Goal: Find specific page/section: Find specific page/section

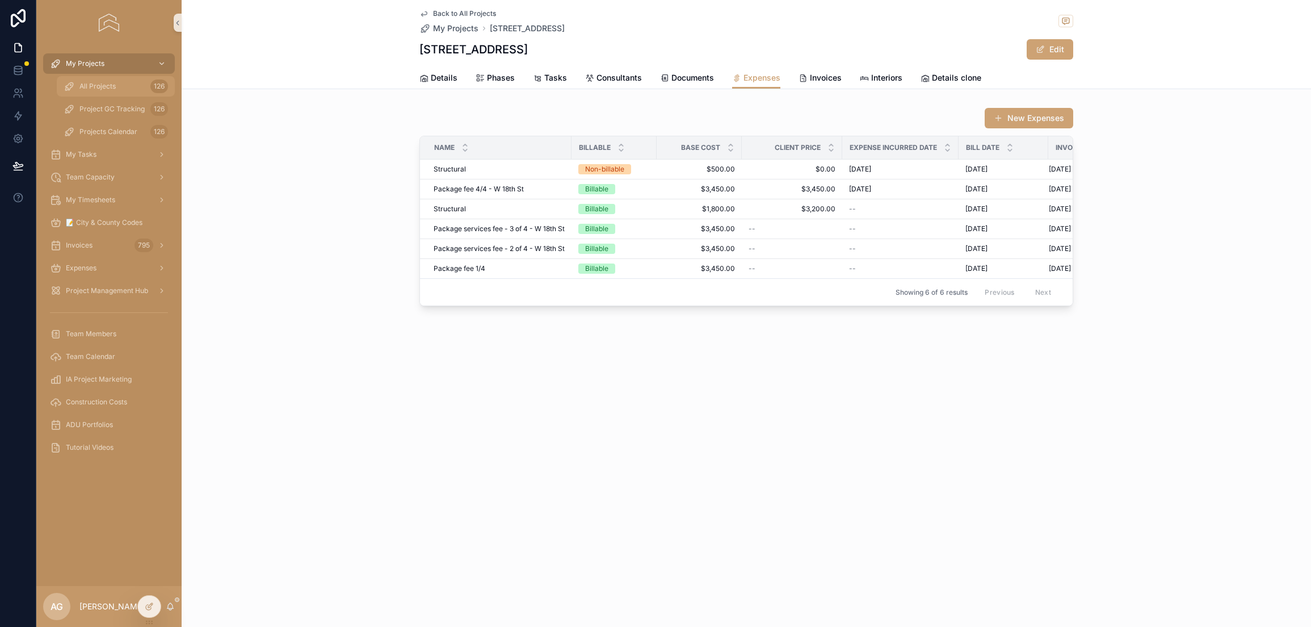
click at [132, 85] on div "All Projects 126" at bounding box center [116, 86] width 104 height 18
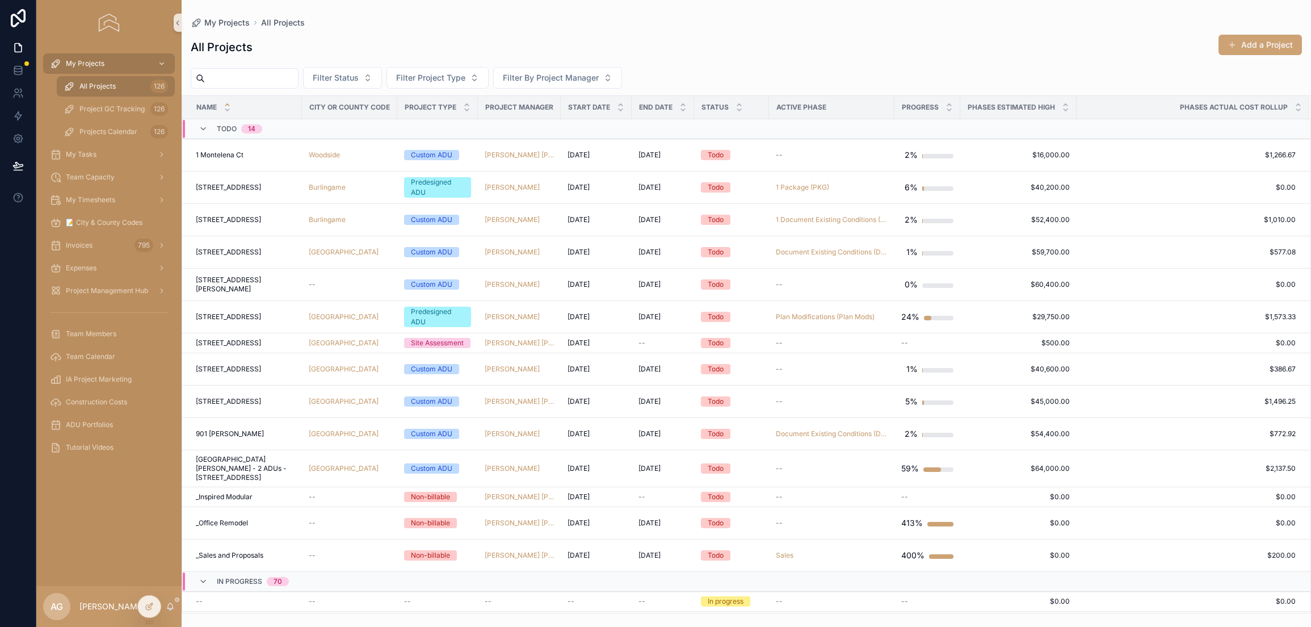
click at [284, 85] on input "text" at bounding box center [251, 78] width 93 height 16
type input "********"
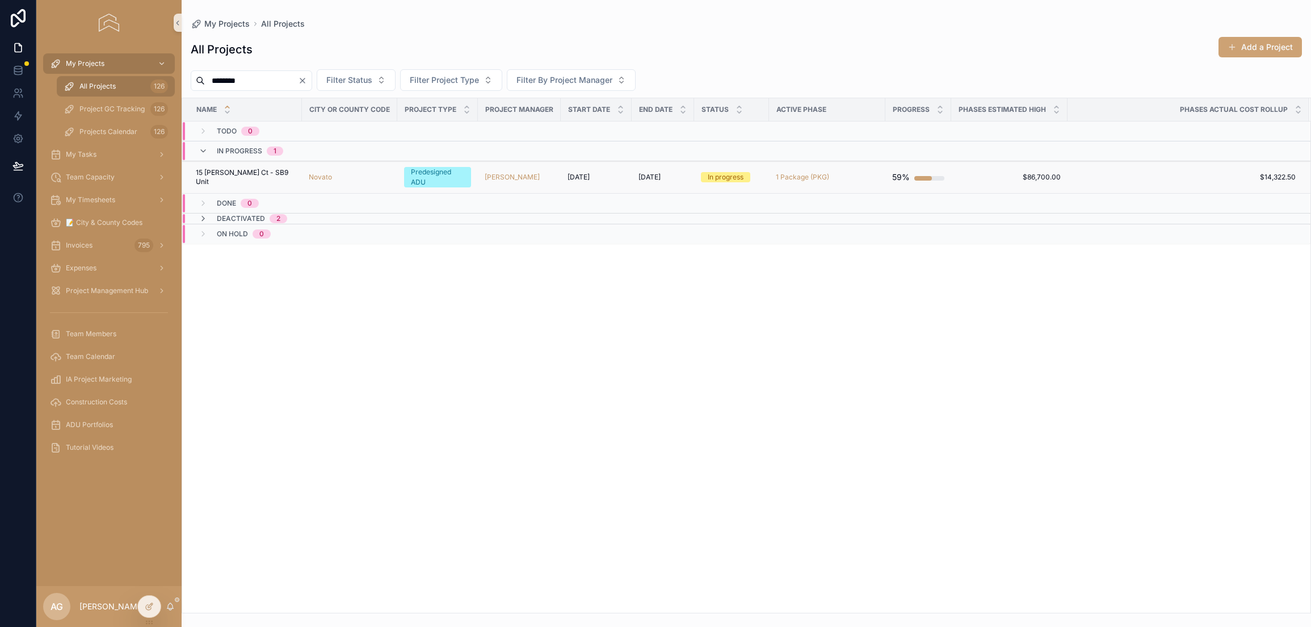
click at [523, 173] on div "[PERSON_NAME]" at bounding box center [519, 177] width 69 height 9
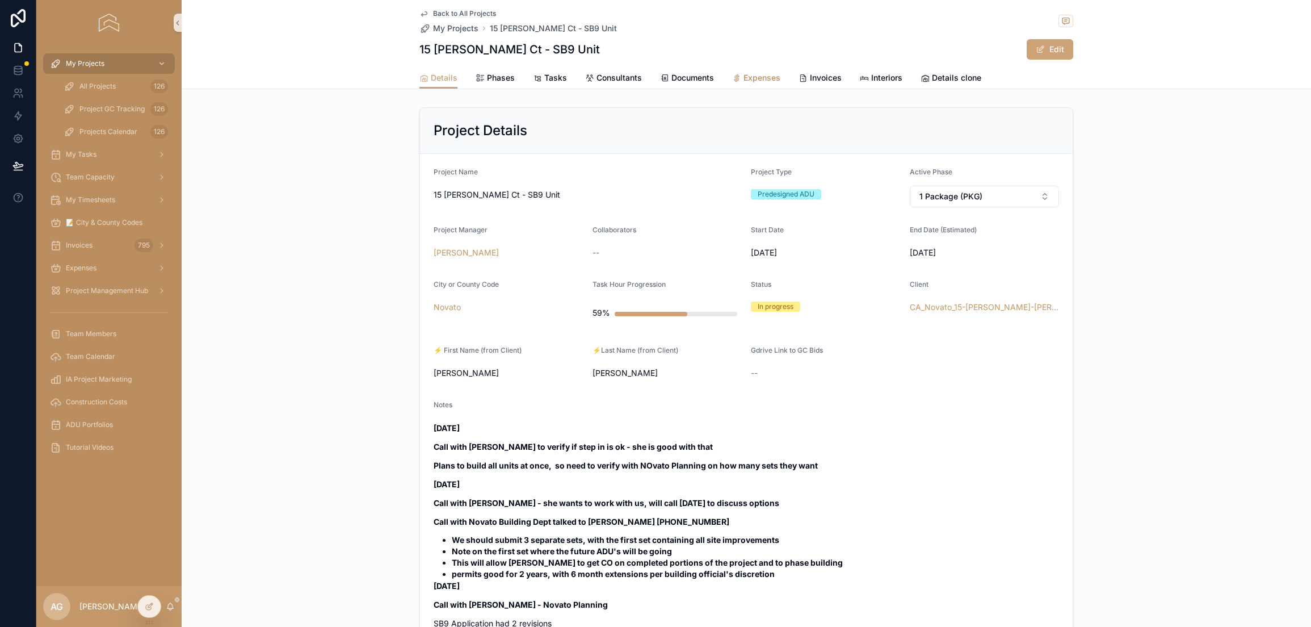
click at [750, 77] on span "Expenses" at bounding box center [762, 77] width 37 height 11
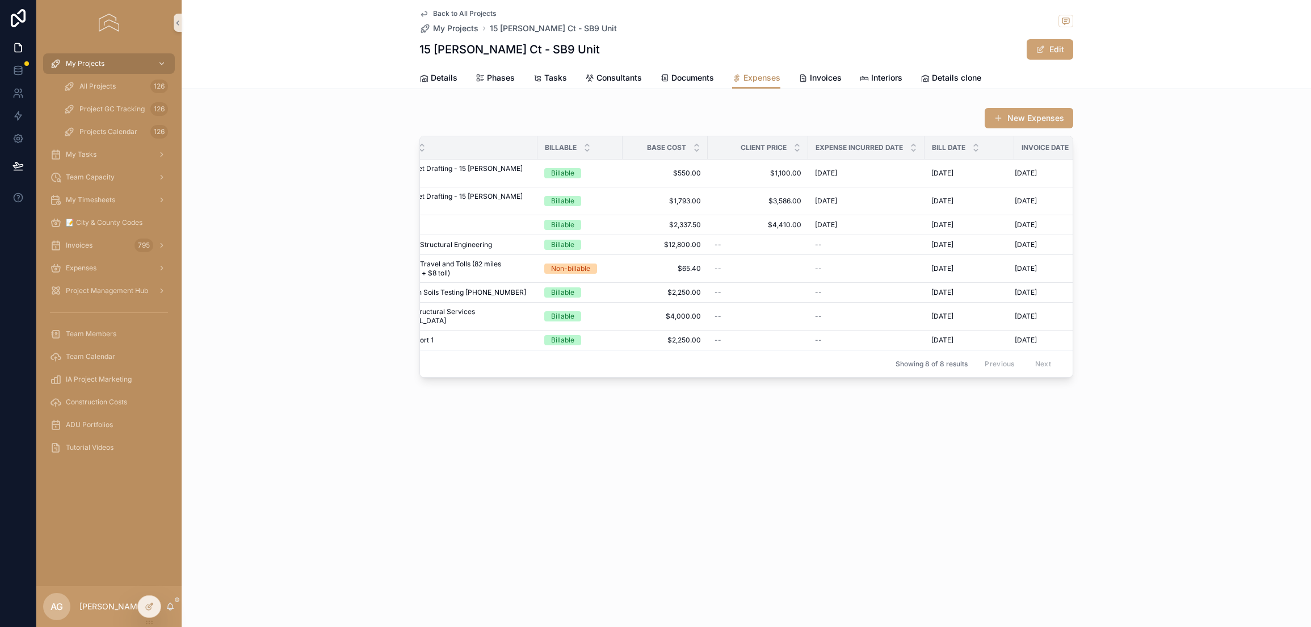
scroll to position [0, 8]
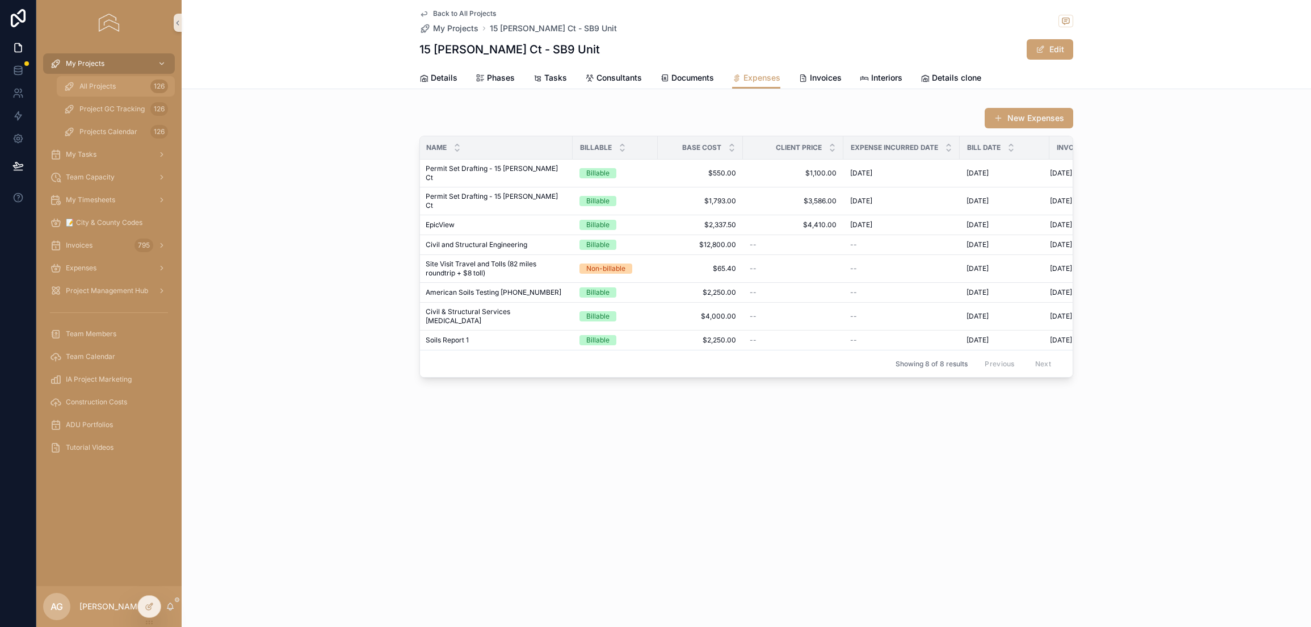
click at [119, 85] on div "All Projects 126" at bounding box center [116, 86] width 104 height 18
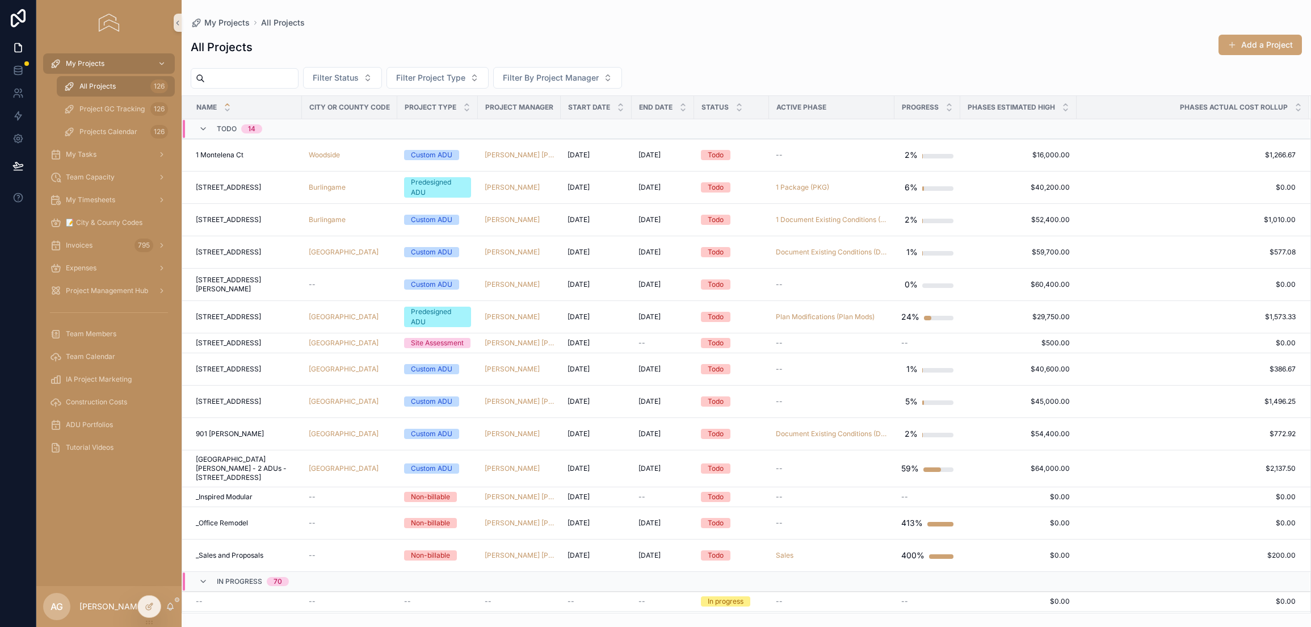
click at [282, 79] on input "text" at bounding box center [251, 78] width 93 height 16
type input "****"
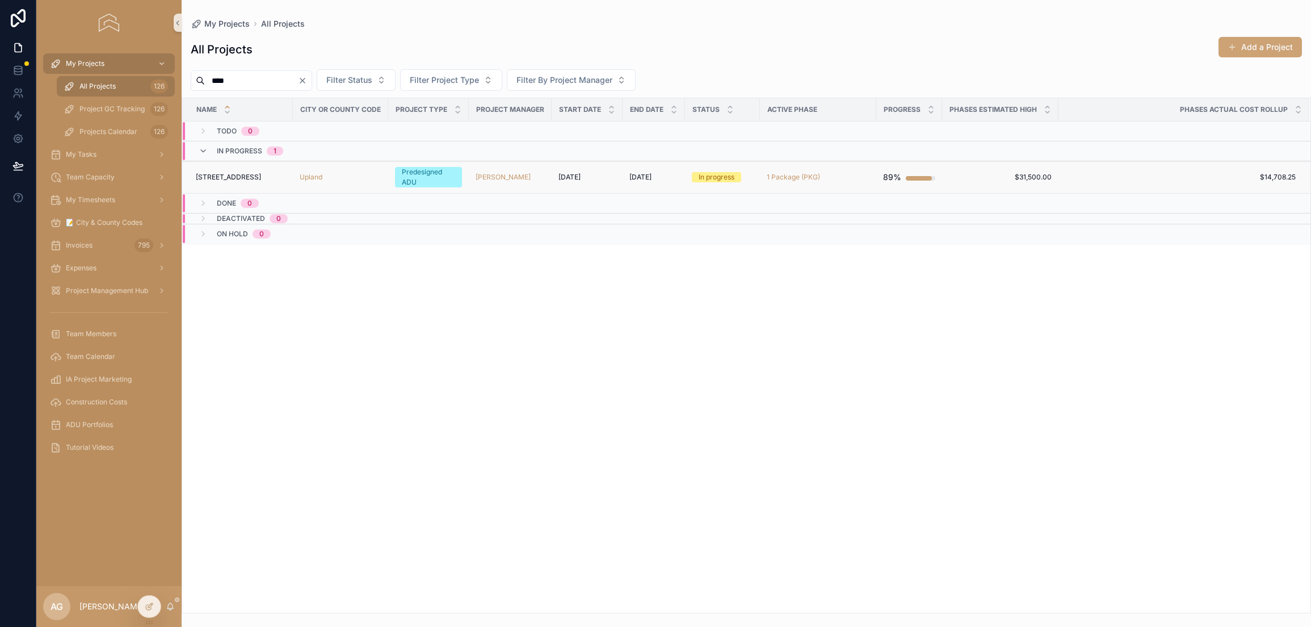
click at [358, 175] on div "Upland" at bounding box center [341, 177] width 82 height 9
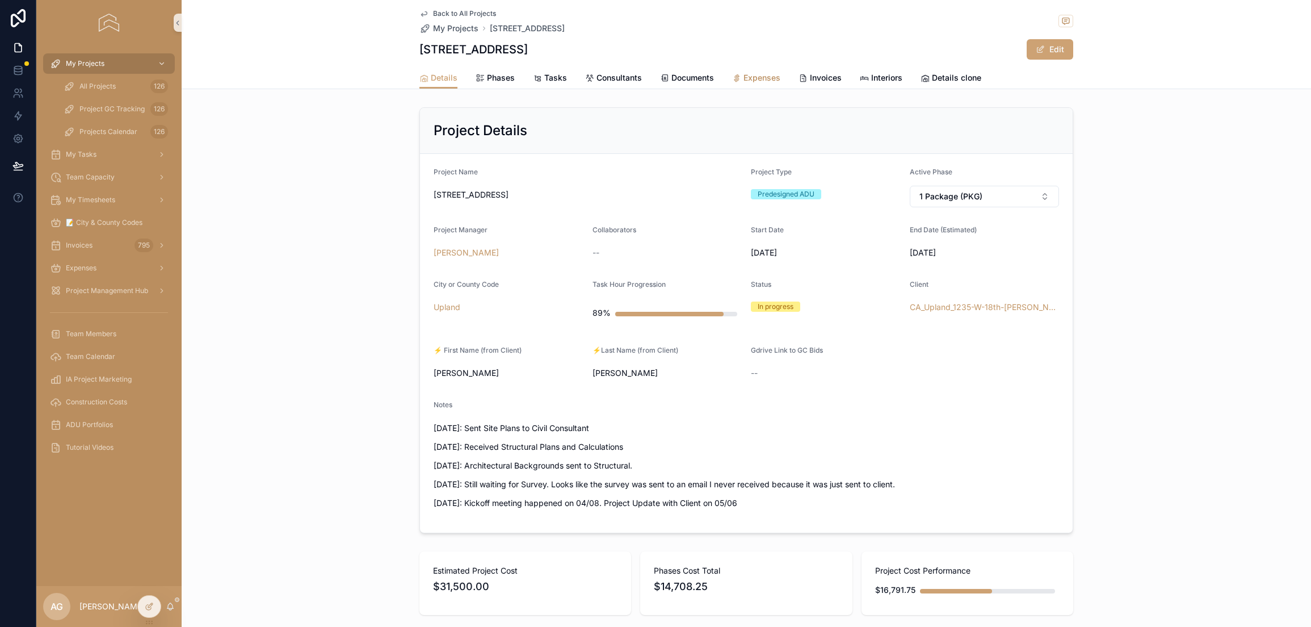
click at [732, 79] on icon at bounding box center [736, 78] width 9 height 9
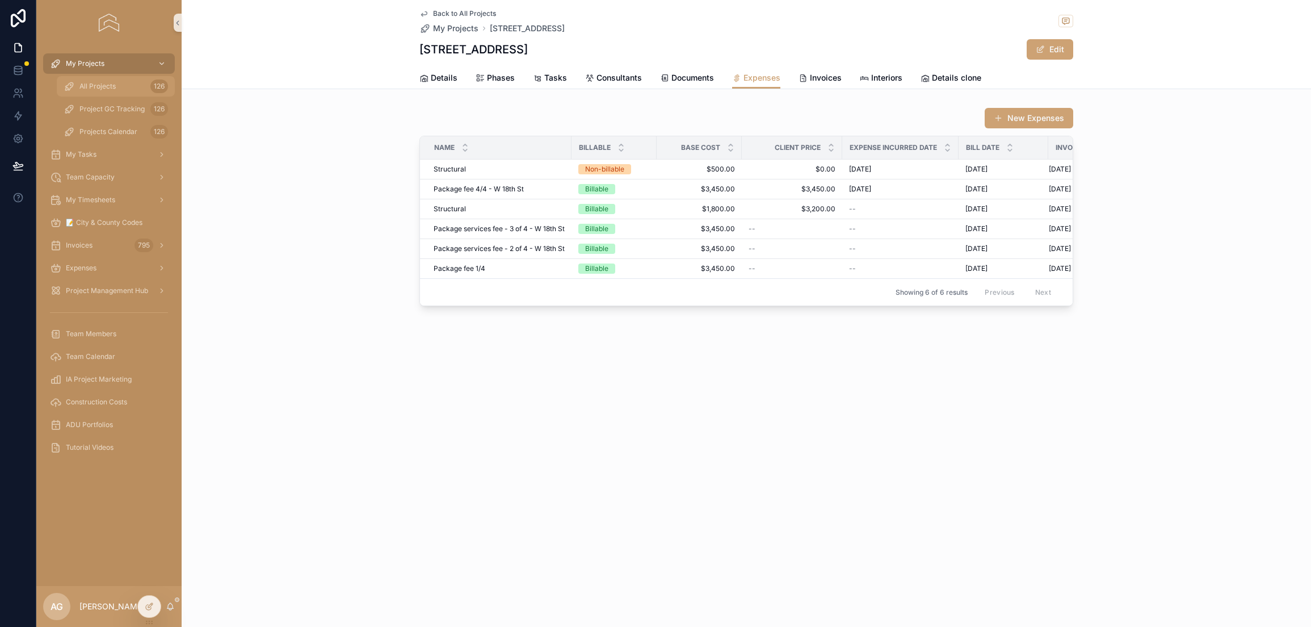
click at [128, 88] on div "All Projects 126" at bounding box center [116, 86] width 104 height 18
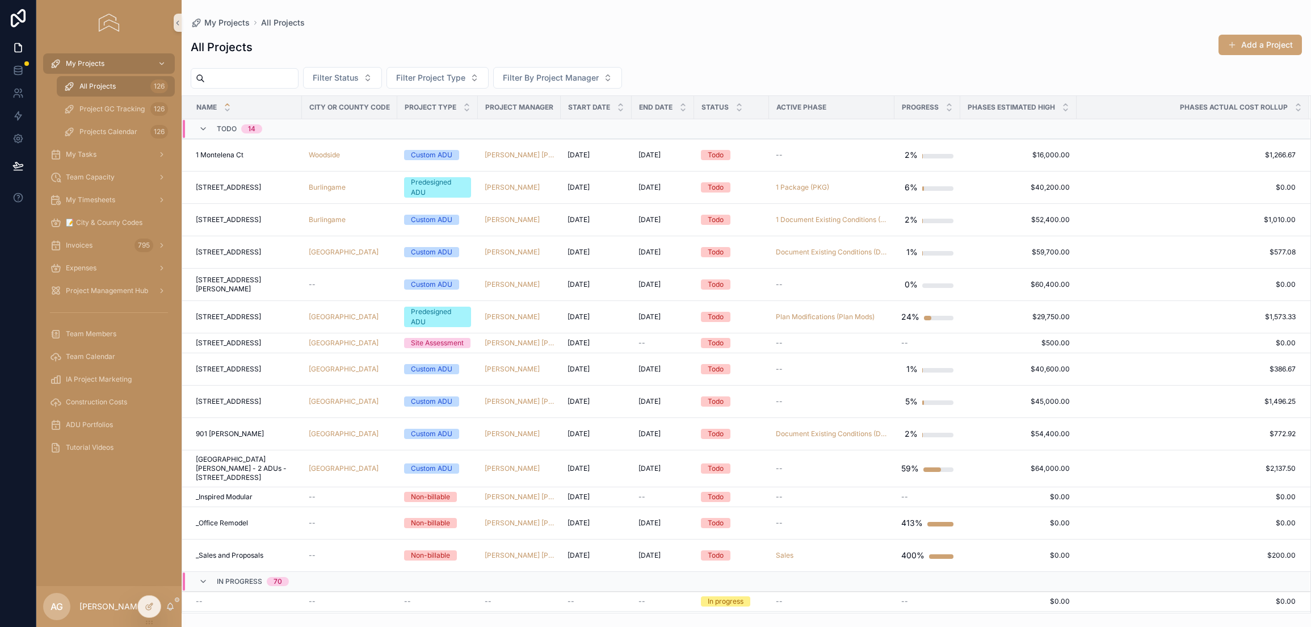
click at [249, 79] on input "text" at bounding box center [251, 78] width 93 height 16
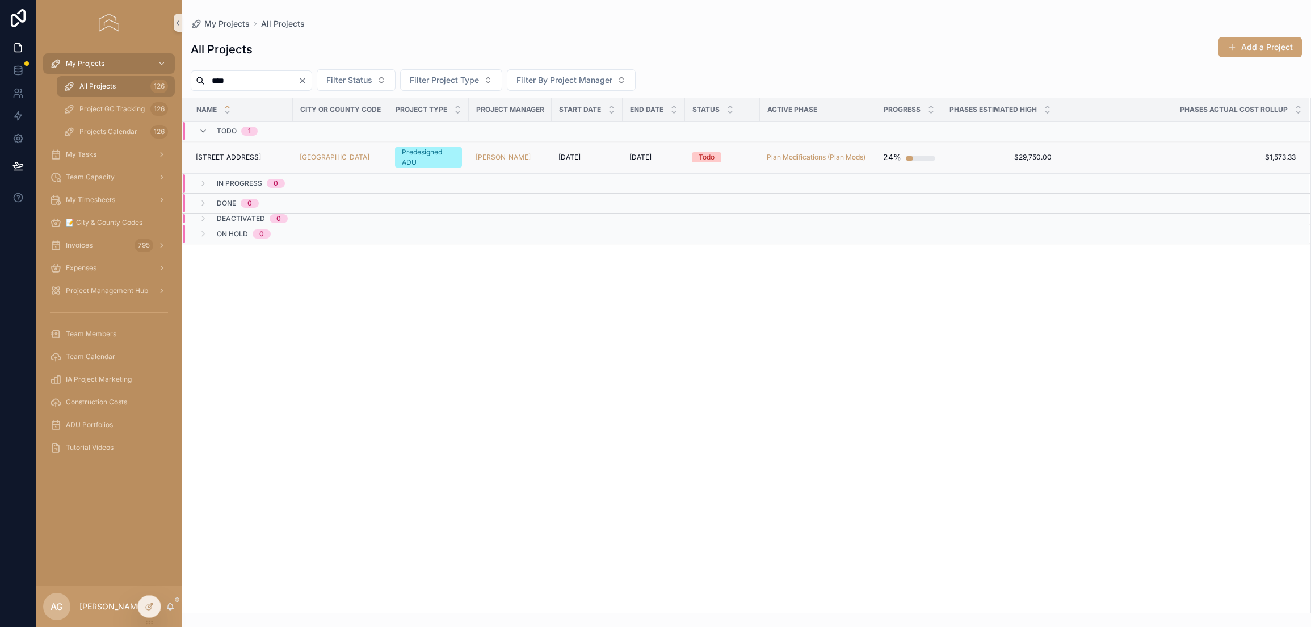
type input "****"
click at [246, 160] on div "[STREET_ADDRESS]" at bounding box center [241, 157] width 90 height 9
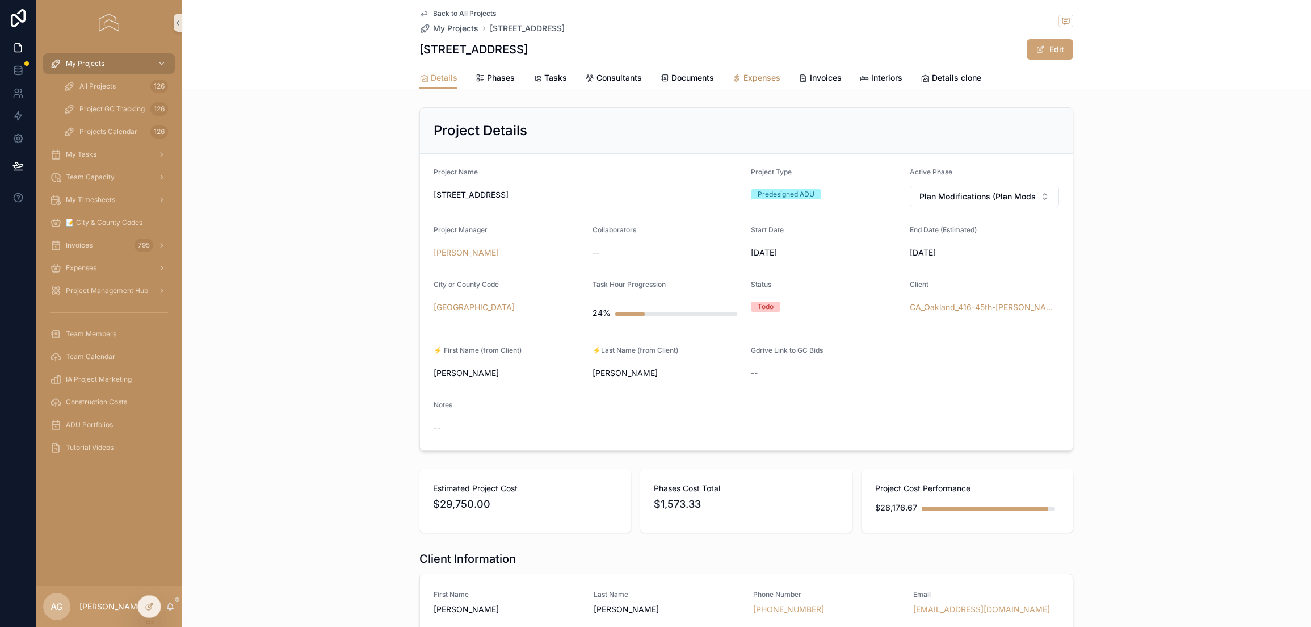
click at [733, 83] on link "Expenses" at bounding box center [756, 79] width 48 height 23
